Goal: Navigation & Orientation: Find specific page/section

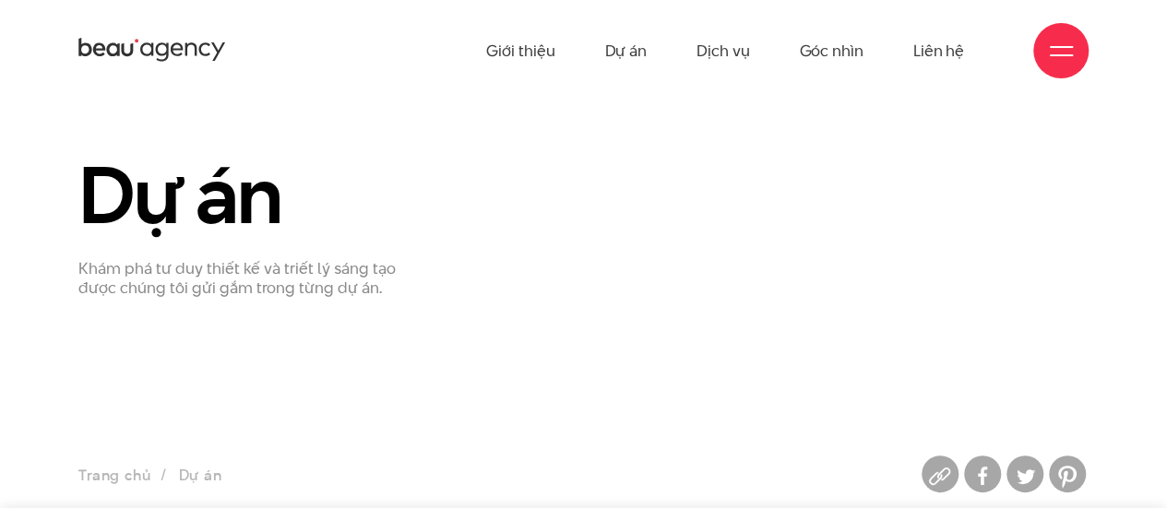
click at [658, 56] on ul "Giới thiệu Dự án Dịch vụ Góc nhìn Liên hệ" at bounding box center [725, 50] width 478 height 101
click at [650, 54] on ul "Giới thiệu Dự án Dịch vụ Góc nhìn Liên hệ" at bounding box center [725, 50] width 478 height 101
click at [641, 48] on link "Dự án" at bounding box center [625, 50] width 42 height 101
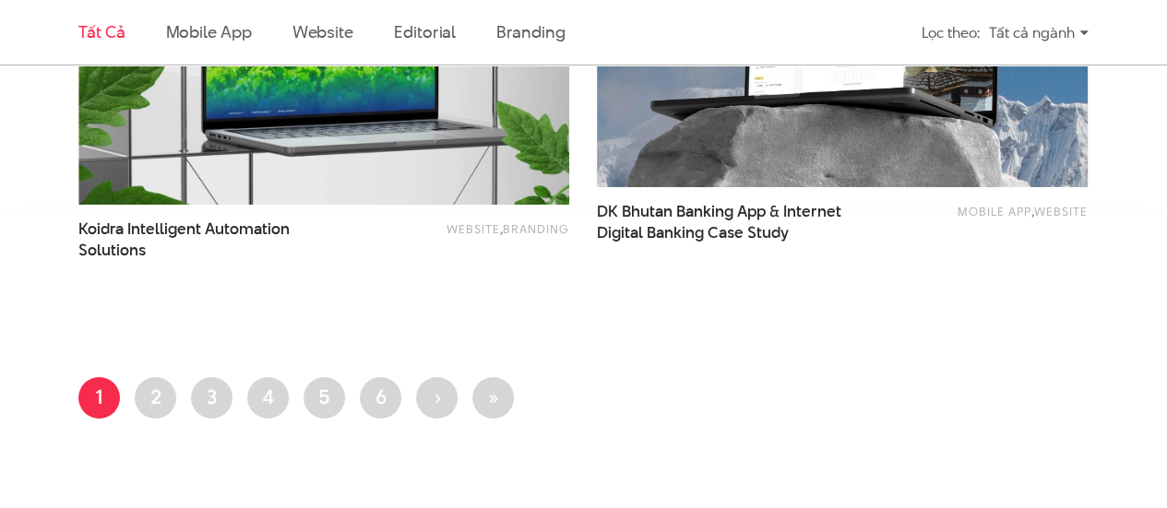
scroll to position [3070, 0]
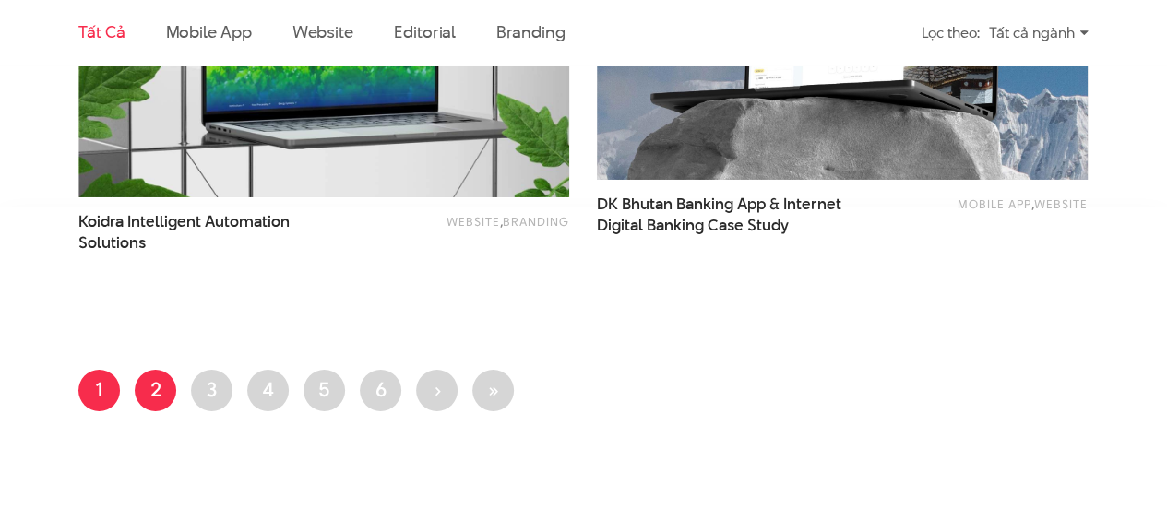
click at [154, 386] on link "Trang 2" at bounding box center [156, 391] width 42 height 42
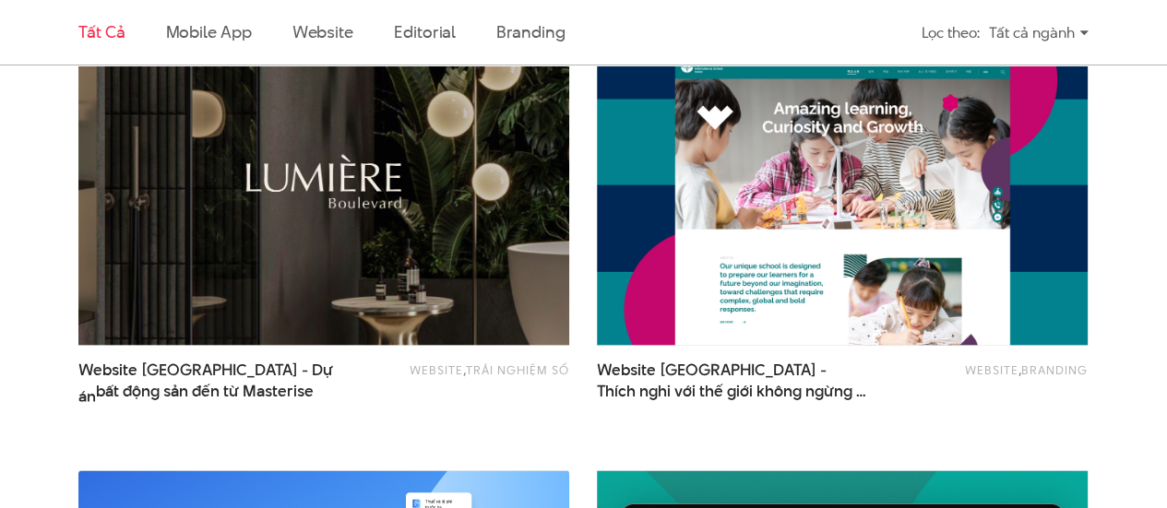
scroll to position [1568, 0]
